Goal: Transaction & Acquisition: Purchase product/service

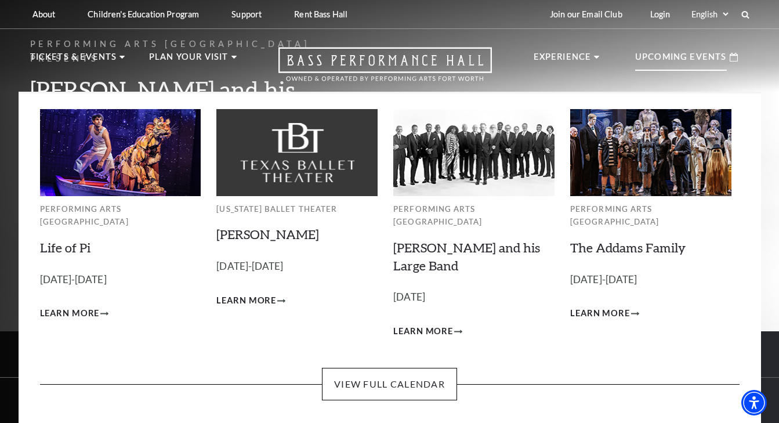
click at [700, 59] on p "Upcoming Events" at bounding box center [681, 60] width 92 height 21
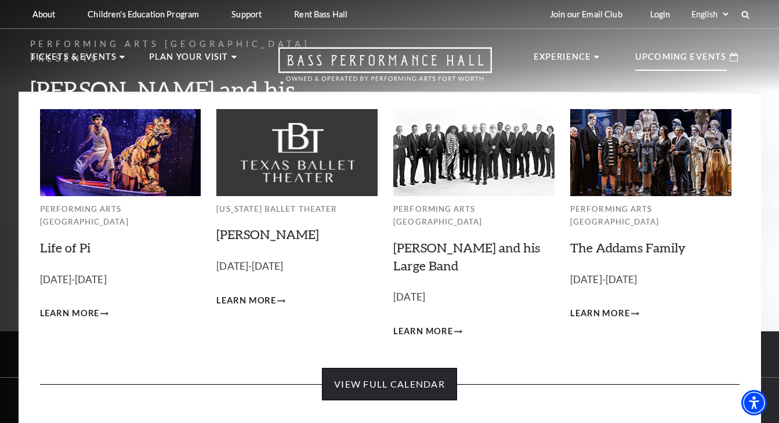
click at [440, 368] on link "View Full Calendar" at bounding box center [389, 384] width 135 height 32
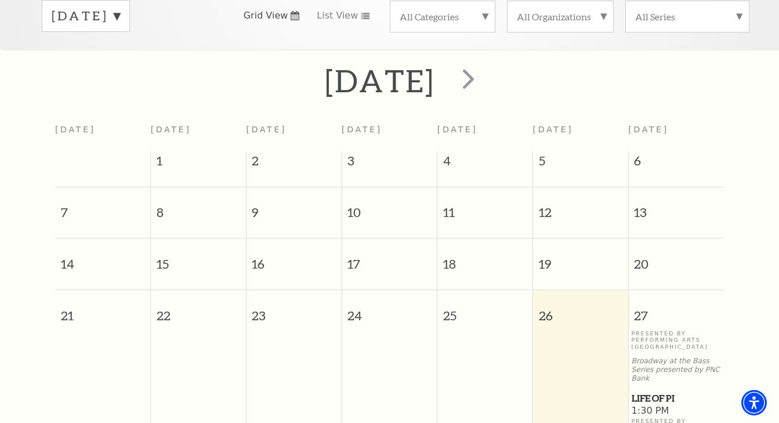
scroll to position [204, 0]
click at [485, 63] on span "next" at bounding box center [468, 79] width 33 height 33
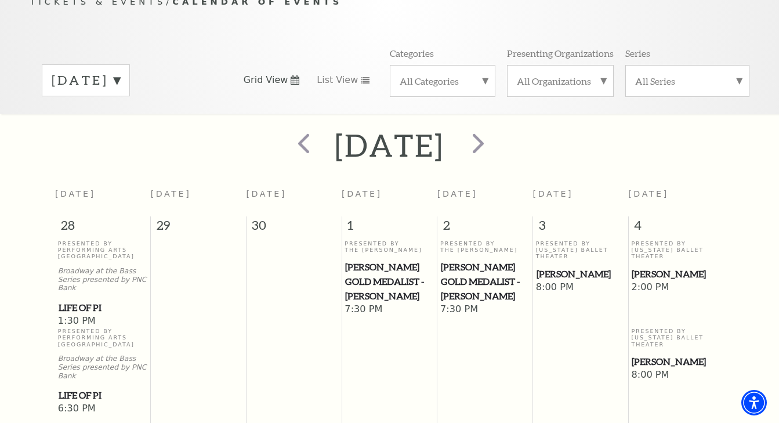
scroll to position [127, 0]
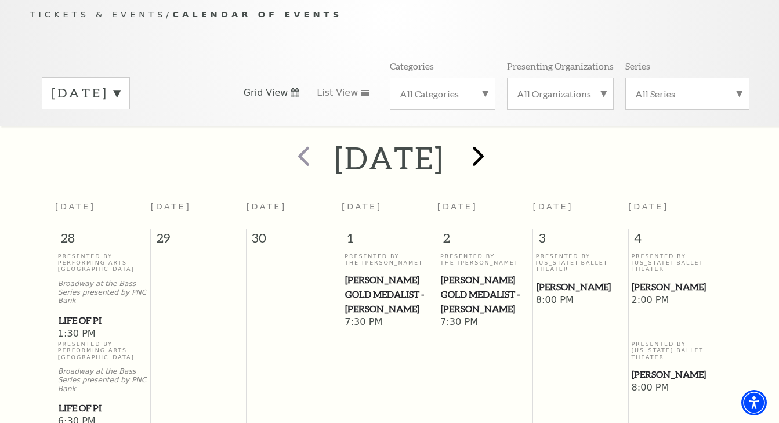
click at [495, 140] on span "next" at bounding box center [478, 155] width 33 height 33
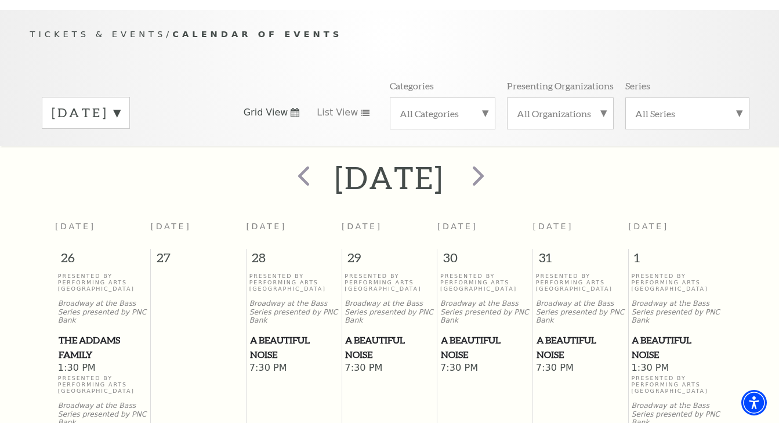
scroll to position [107, 0]
click at [659, 333] on span "A Beautiful Noise" at bounding box center [676, 347] width 89 height 28
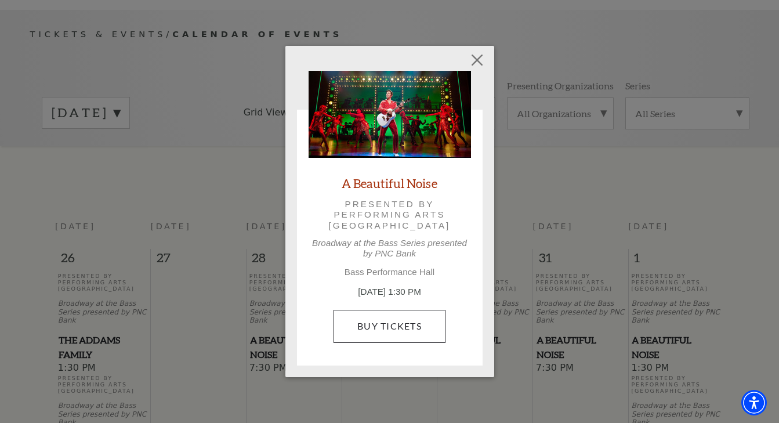
click at [369, 323] on link "Buy Tickets" at bounding box center [390, 326] width 112 height 32
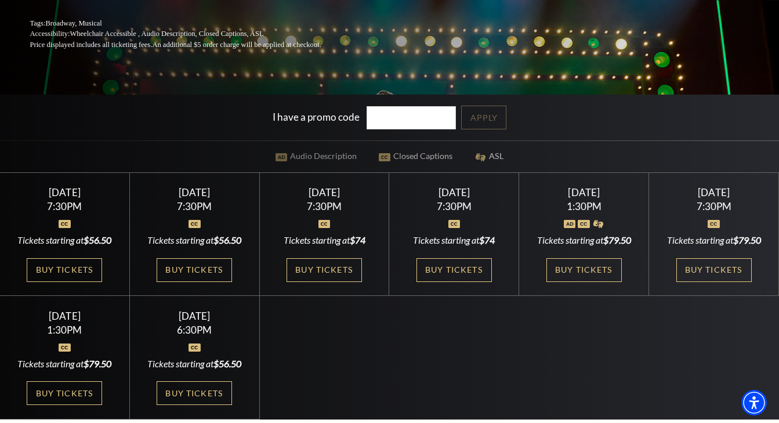
scroll to position [242, 0]
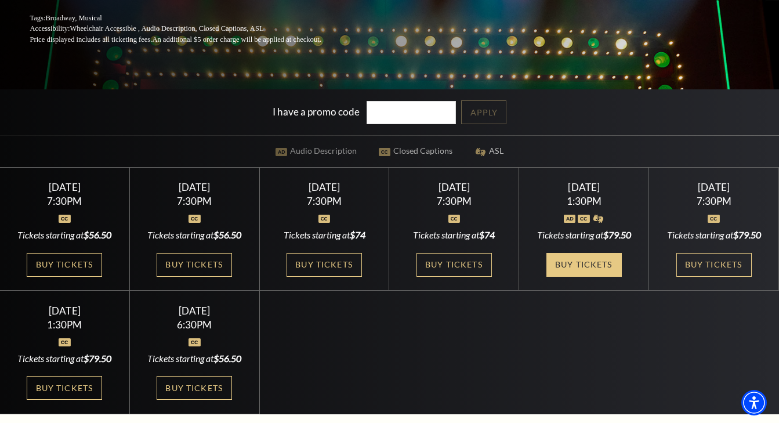
click at [574, 270] on link "Buy Tickets" at bounding box center [584, 265] width 75 height 24
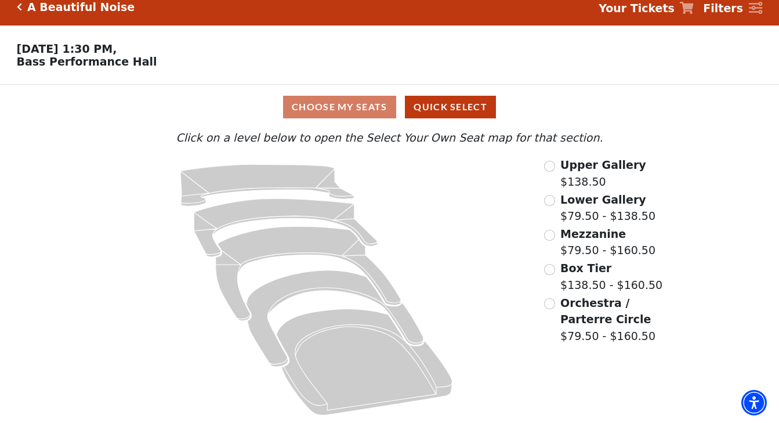
scroll to position [11, 0]
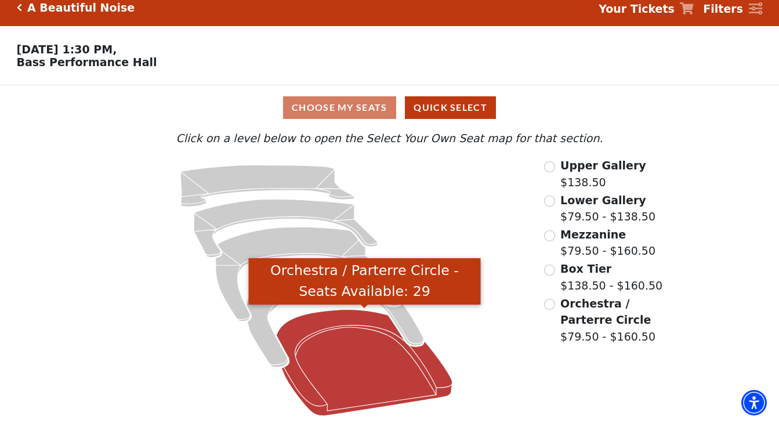
click at [386, 371] on icon "Orchestra / Parterre Circle - Seats Available: 29" at bounding box center [365, 363] width 176 height 106
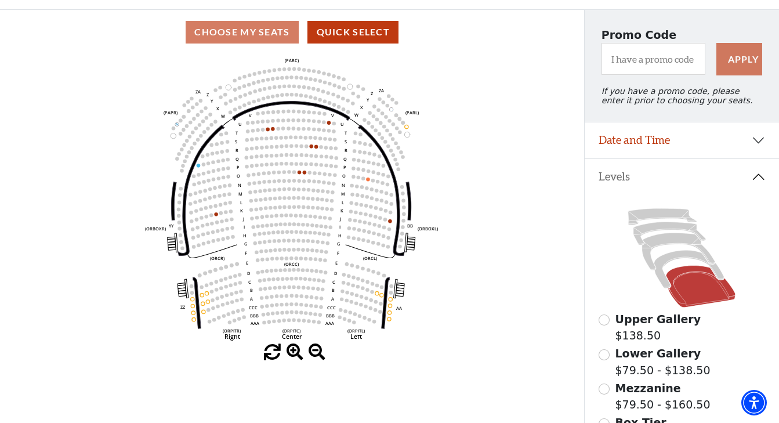
scroll to position [89, 0]
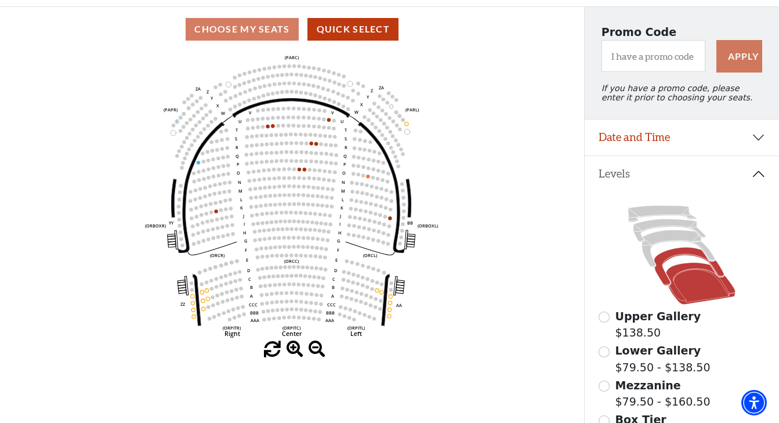
click at [677, 253] on icon at bounding box center [690, 267] width 70 height 38
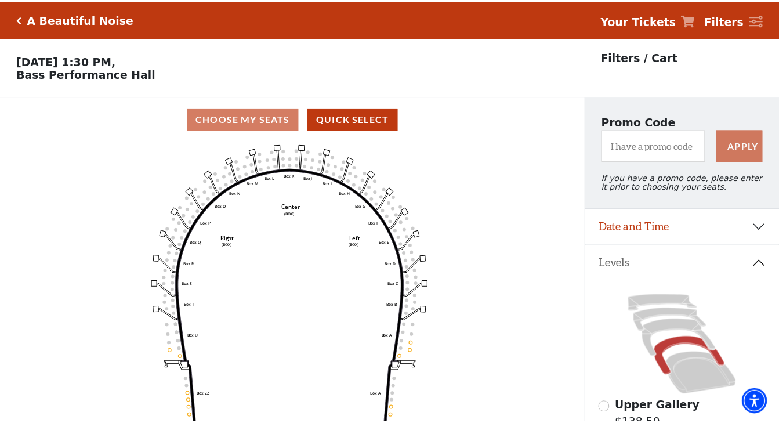
scroll to position [54, 0]
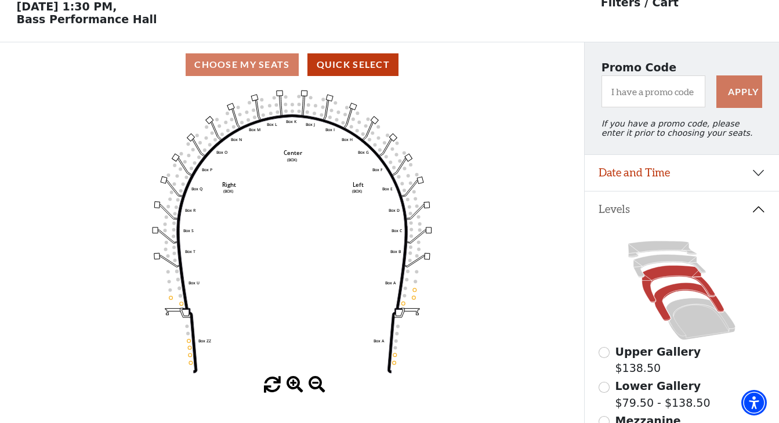
click at [662, 274] on icon at bounding box center [678, 284] width 73 height 37
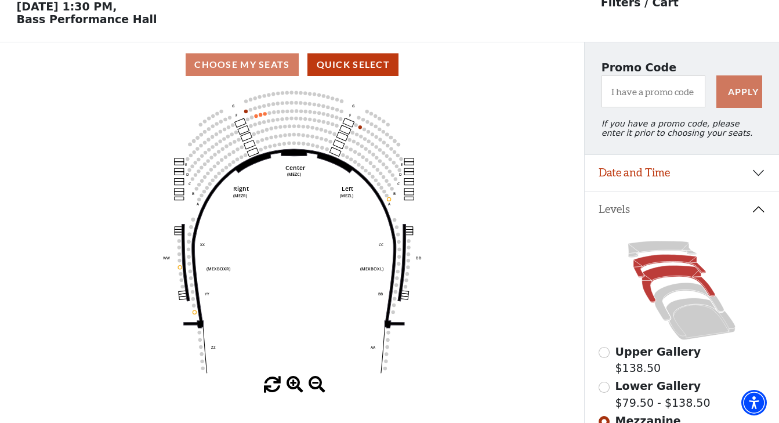
click at [659, 257] on icon at bounding box center [670, 266] width 73 height 23
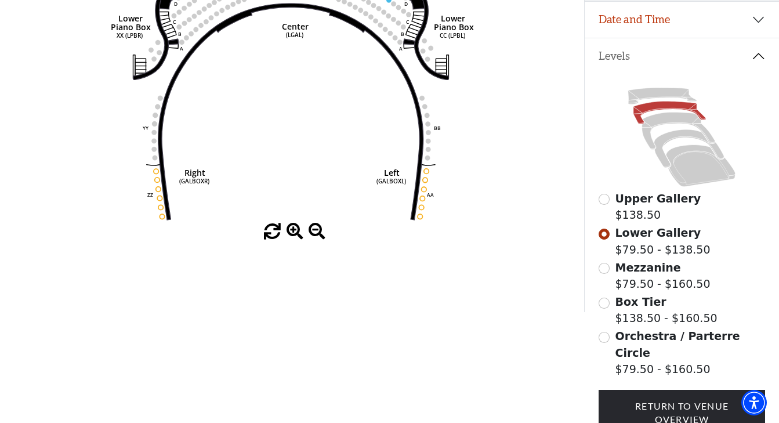
scroll to position [209, 0]
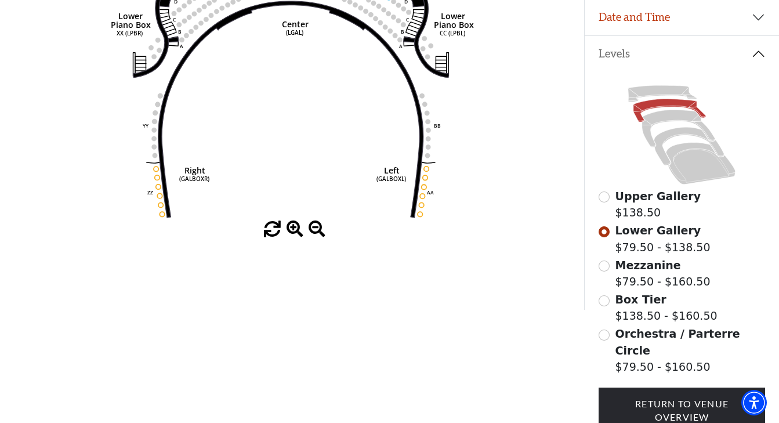
click at [604, 333] on input "Orchestra / Parterre Circle$79.50 - $160.50\a" at bounding box center [604, 335] width 11 height 11
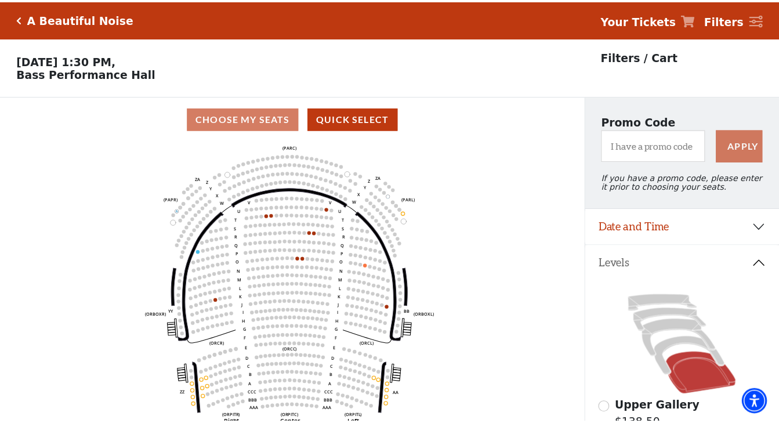
scroll to position [54, 0]
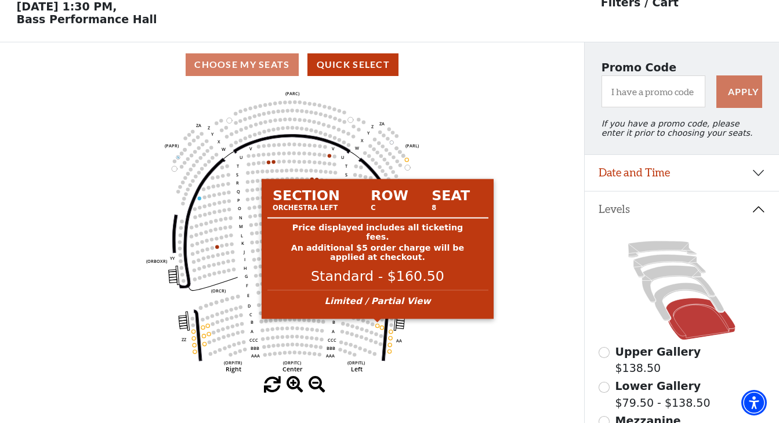
click at [379, 324] on circle at bounding box center [377, 325] width 3 height 3
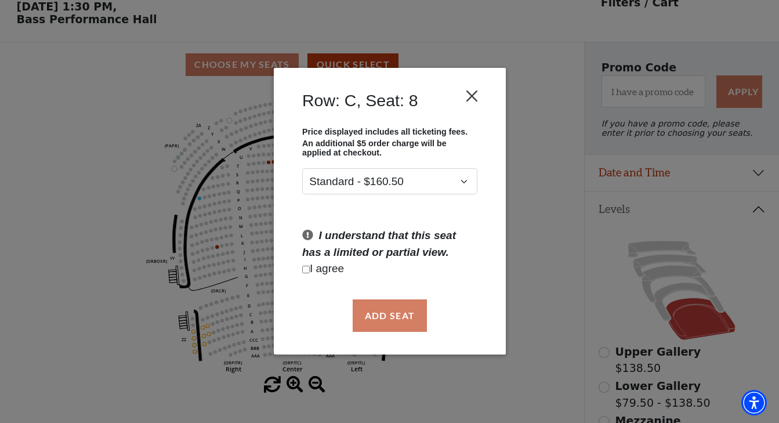
click at [474, 97] on button "Close" at bounding box center [472, 96] width 22 height 22
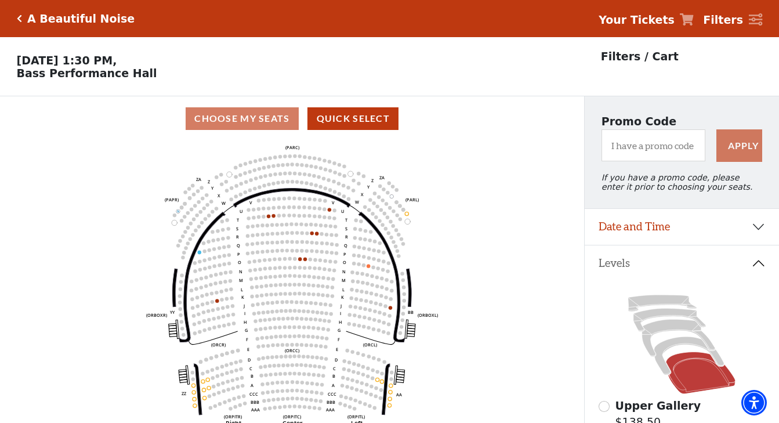
scroll to position [0, 0]
